Goal: Task Accomplishment & Management: Manage account settings

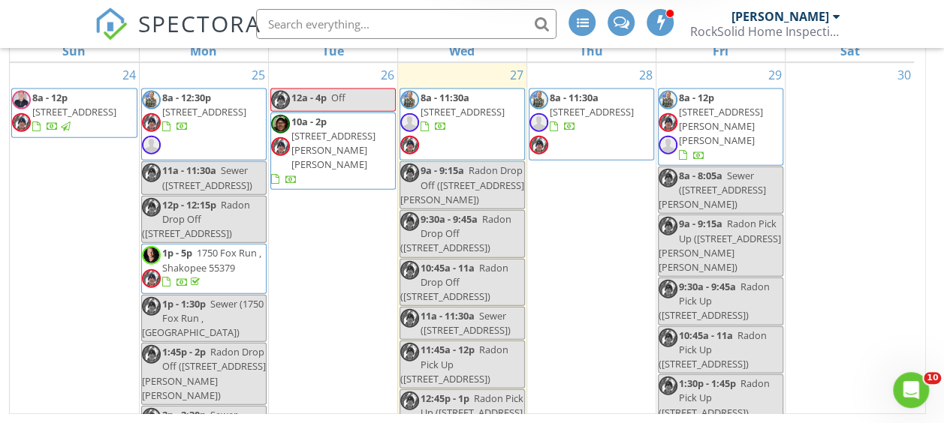
scroll to position [1686, 0]
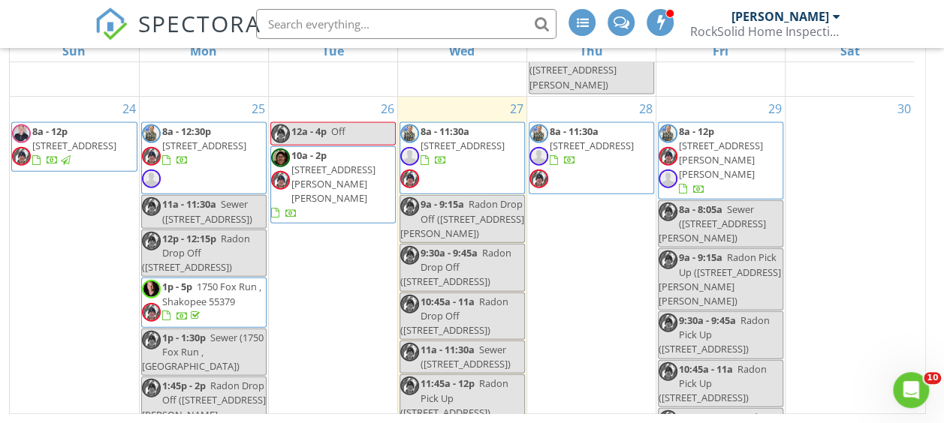
click at [209, 152] on span "10127 Trotters Path , Eden Prairie 55347" at bounding box center [204, 146] width 84 height 14
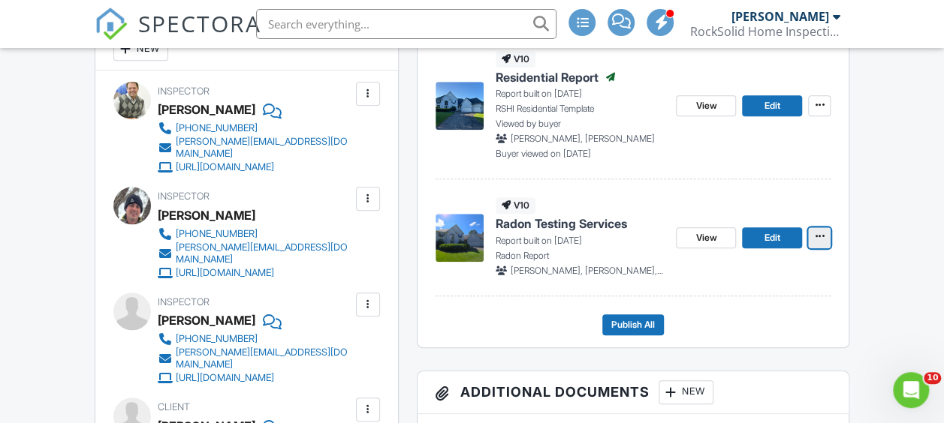
click at [818, 244] on icon at bounding box center [819, 236] width 9 height 15
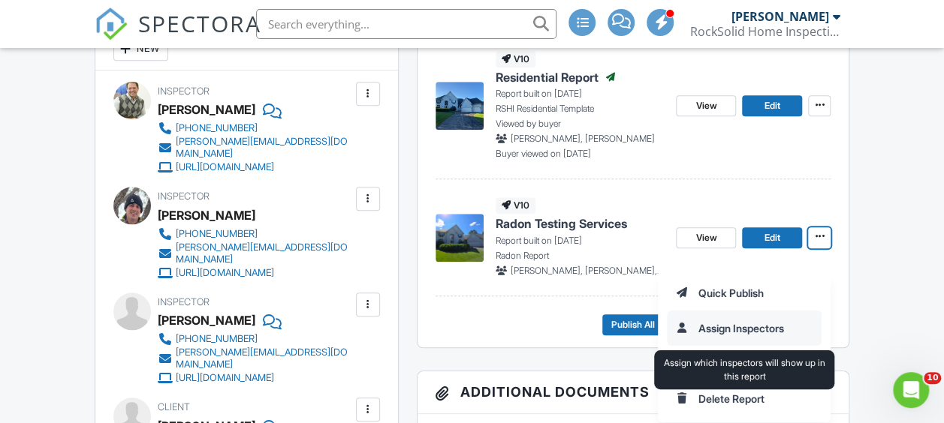
click at [760, 326] on input "Assign Inspectors" at bounding box center [743, 329] width 153 height 34
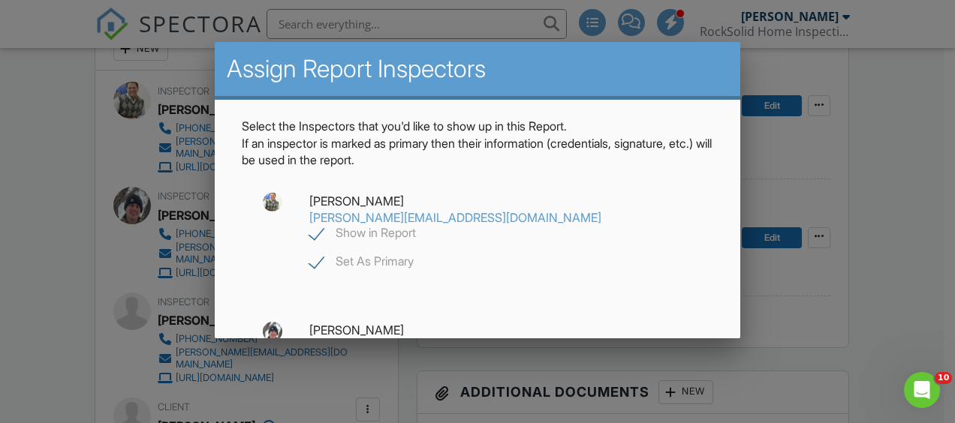
click at [416, 226] on label "Show in Report" at bounding box center [362, 235] width 107 height 19
checkbox input "false"
checkbox input "true"
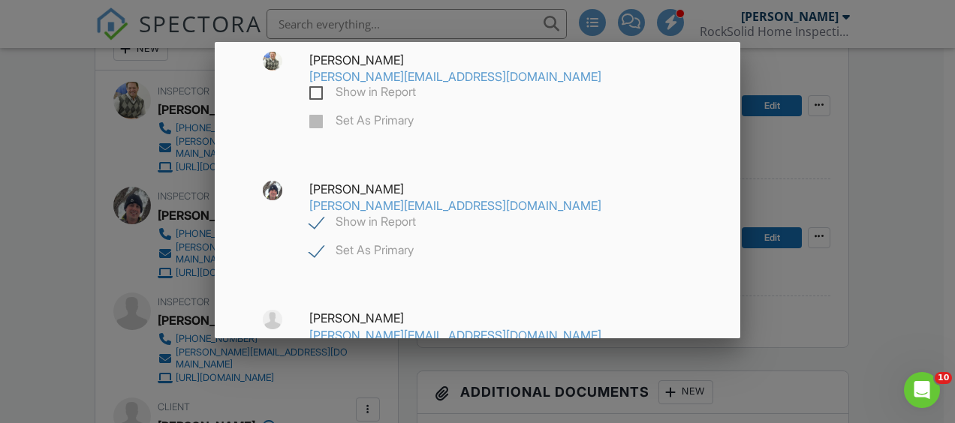
scroll to position [150, 0]
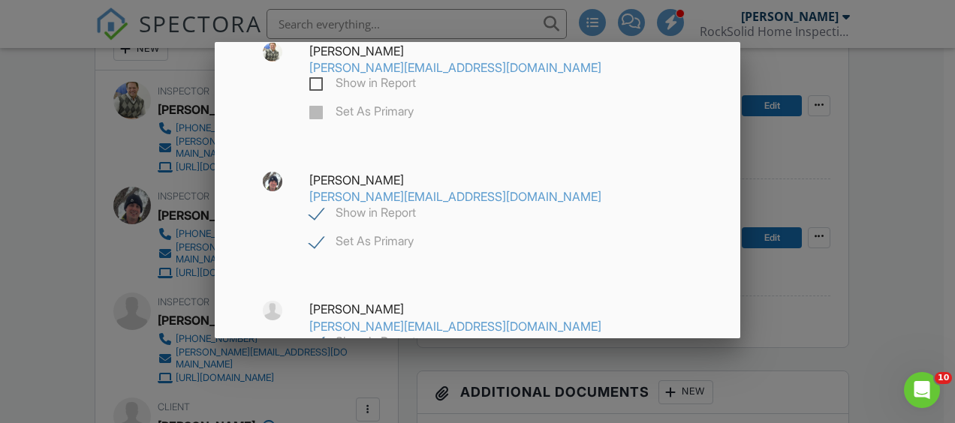
click at [317, 335] on label "Show in Report" at bounding box center [362, 344] width 107 height 19
checkbox input "false"
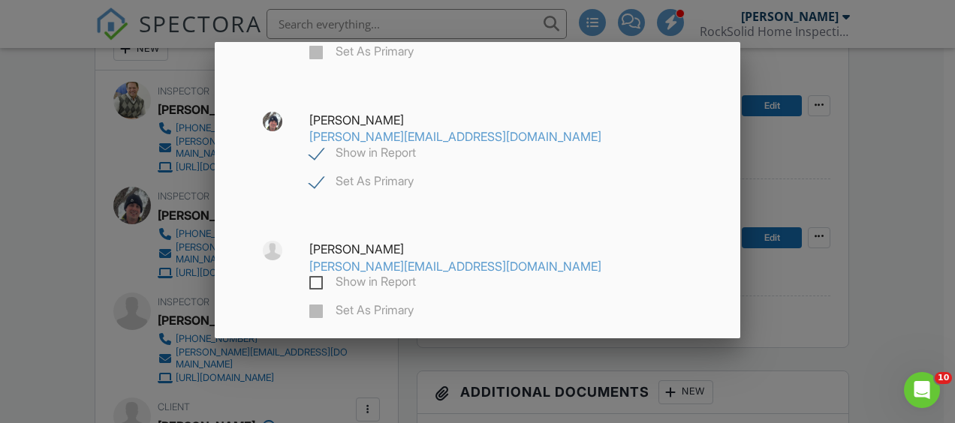
scroll to position [281, 0]
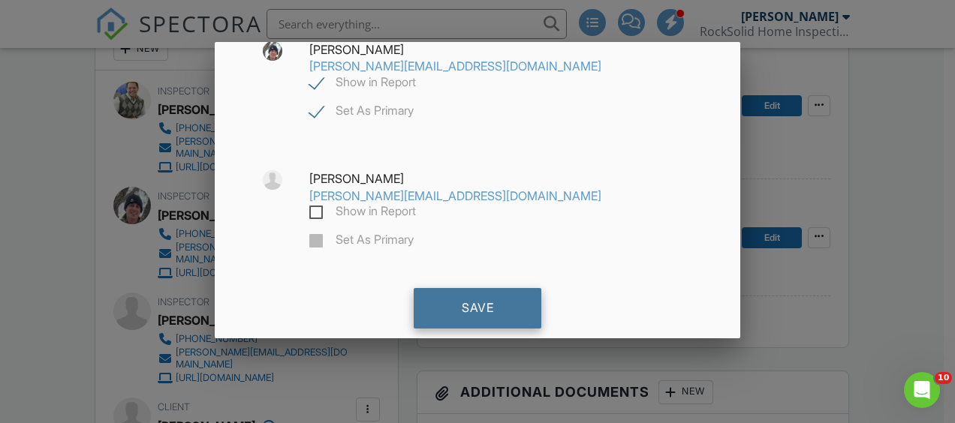
click at [486, 288] on div "Save" at bounding box center [478, 308] width 128 height 41
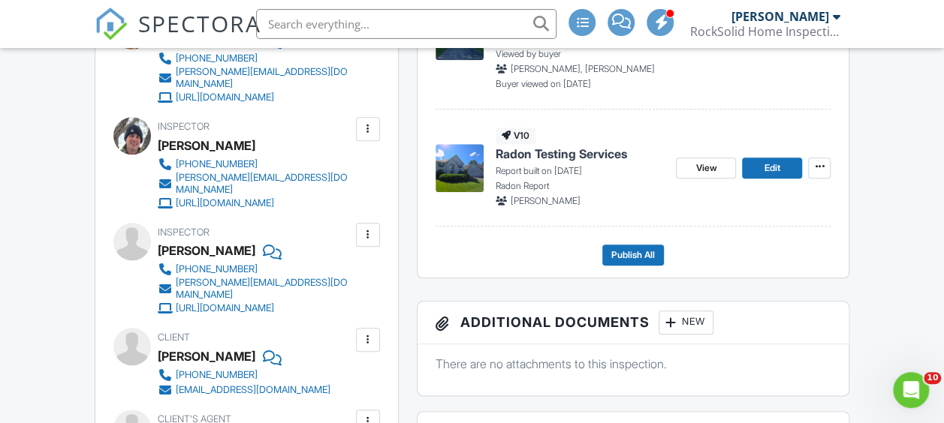
scroll to position [601, 0]
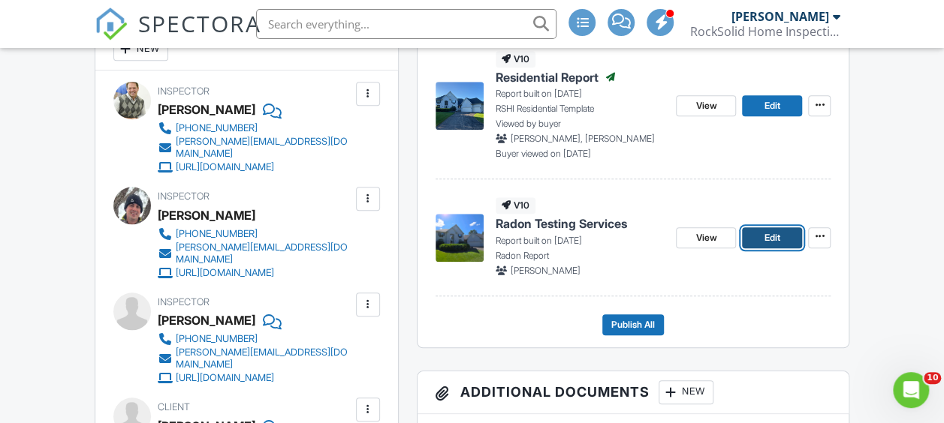
click at [778, 245] on span "Edit" at bounding box center [772, 237] width 16 height 15
